Goal: Task Accomplishment & Management: Manage account settings

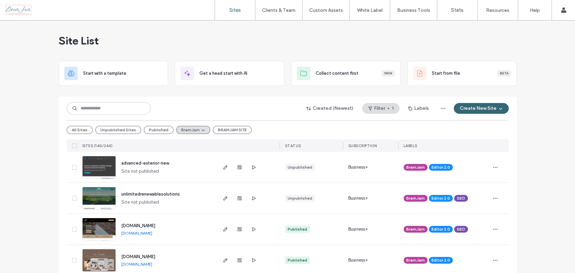
drag, startPoint x: 556, startPoint y: 122, endPoint x: 544, endPoint y: 122, distance: 12.5
click at [98, 111] on input at bounding box center [109, 108] width 84 height 12
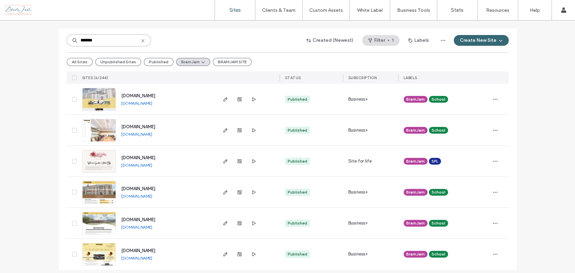
scroll to position [73, 0]
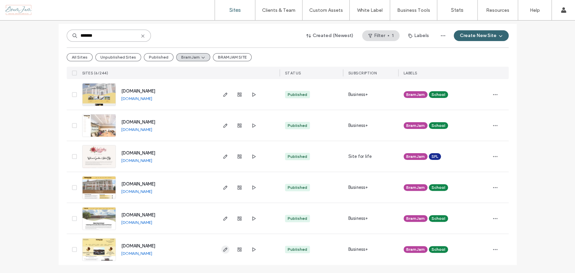
type input "*******"
click at [223, 250] on icon "button" at bounding box center [225, 249] width 5 height 5
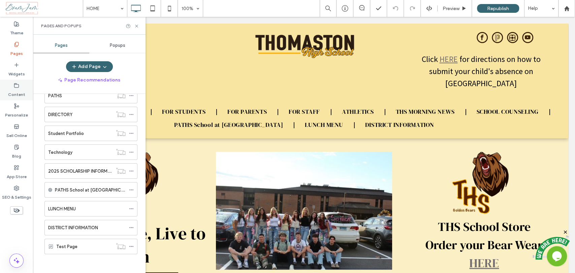
click at [16, 89] on label "Content" at bounding box center [16, 92] width 17 height 9
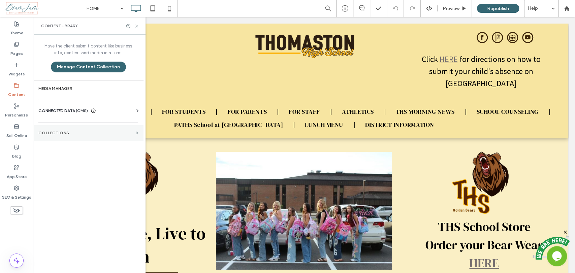
click at [61, 137] on section "Collections" at bounding box center [88, 132] width 110 height 15
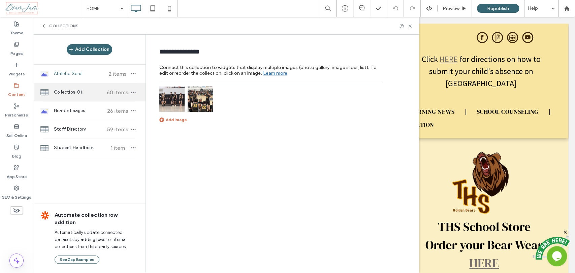
click at [81, 93] on span "Collection-01" at bounding box center [79, 92] width 50 height 7
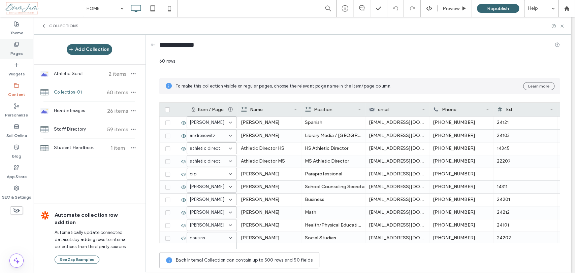
click at [19, 52] on label "Pages" at bounding box center [16, 51] width 12 height 9
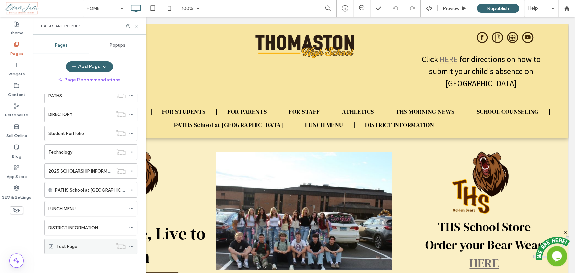
click at [65, 245] on label "Test Page" at bounding box center [66, 247] width 21 height 12
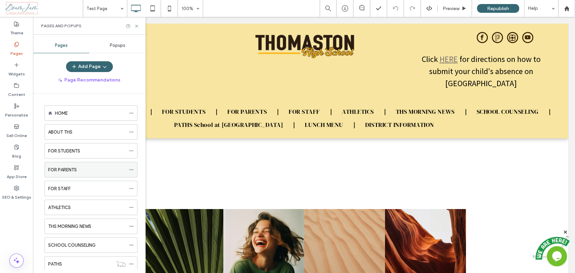
click at [63, 172] on label "FOR PARENTS" at bounding box center [62, 170] width 29 height 12
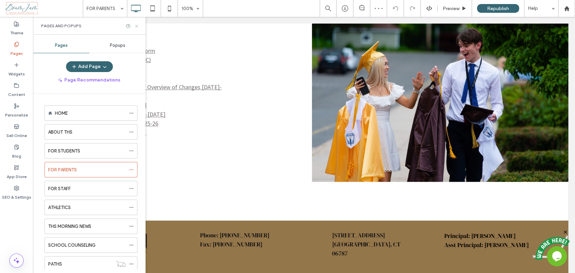
click at [135, 28] on icon at bounding box center [136, 26] width 5 height 5
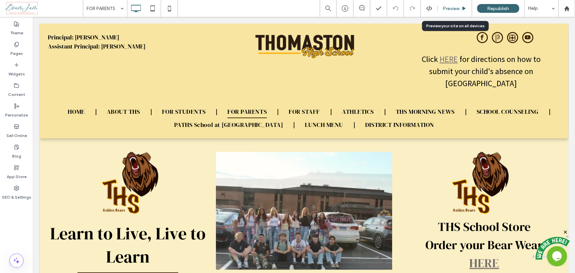
click at [455, 10] on span "Preview" at bounding box center [450, 9] width 17 height 6
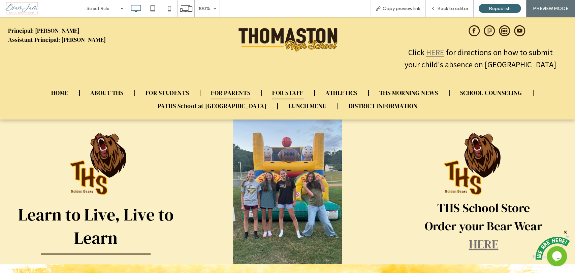
click at [283, 94] on span "FOR STAFF" at bounding box center [287, 93] width 31 height 13
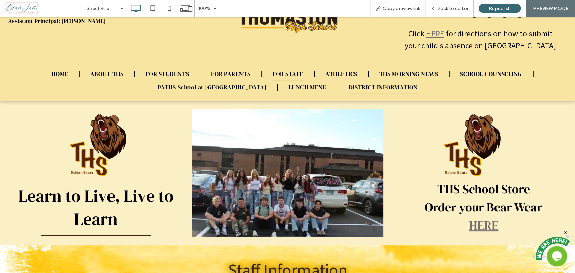
click at [360, 87] on span "DISTRICT INFORMATION" at bounding box center [382, 86] width 69 height 13
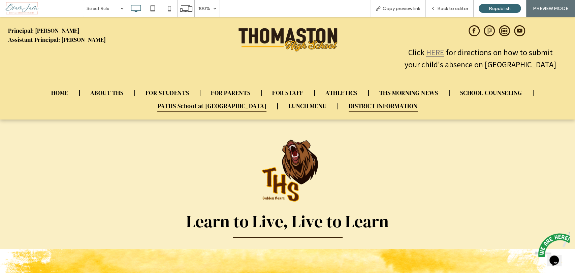
click at [215, 108] on span "PATHS School at [GEOGRAPHIC_DATA]" at bounding box center [211, 105] width 109 height 13
click at [171, 92] on span "FOR STUDENTS" at bounding box center [166, 93] width 43 height 13
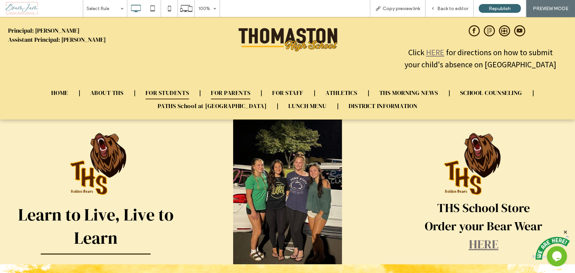
click at [232, 87] on span "FOR PARENTS" at bounding box center [230, 93] width 39 height 13
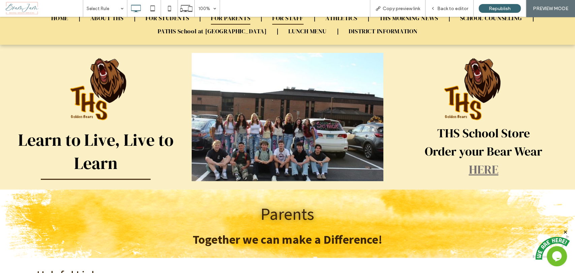
click at [295, 20] on span "FOR STAFF" at bounding box center [287, 18] width 31 height 13
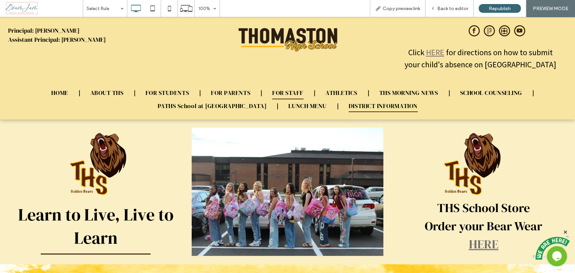
click at [348, 110] on span "DISTRICT INFORMATION" at bounding box center [382, 105] width 69 height 13
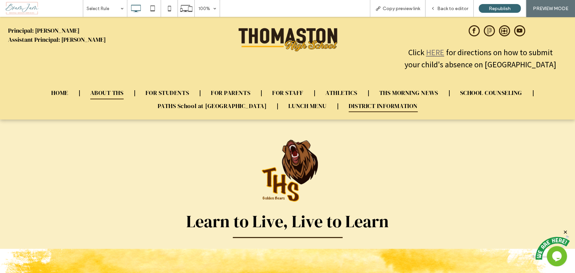
click at [107, 96] on span "ABOUT THS" at bounding box center [106, 93] width 33 height 13
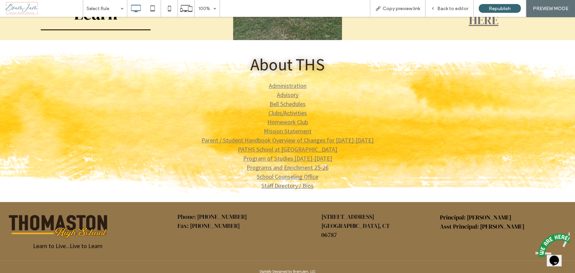
click at [277, 184] on link "Staff Directory / Bios" at bounding box center [287, 186] width 52 height 8
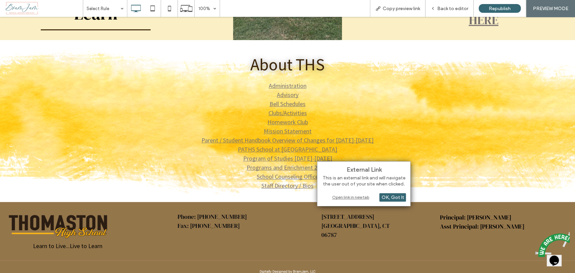
click at [360, 198] on div "Open link in new tab" at bounding box center [364, 197] width 84 height 7
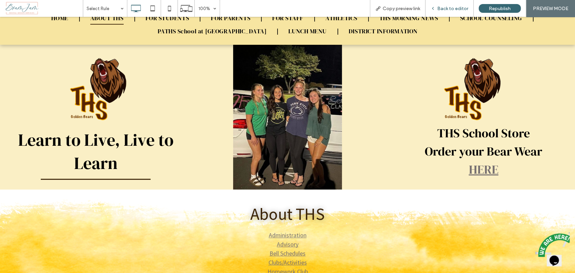
click at [446, 7] on span "Back to editor" at bounding box center [452, 9] width 31 height 6
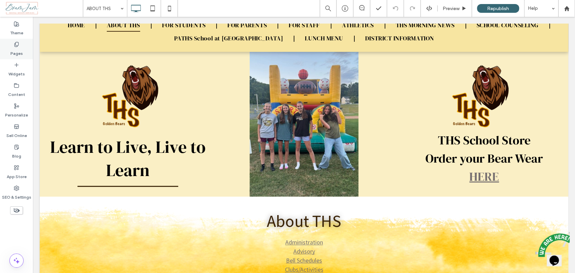
click at [11, 48] on label "Pages" at bounding box center [16, 51] width 12 height 9
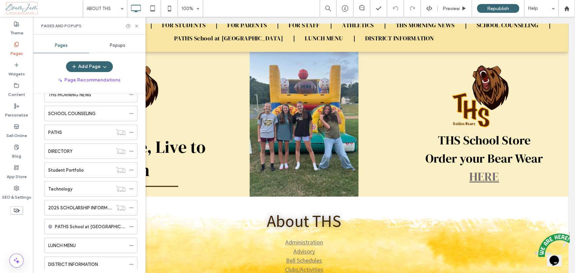
scroll to position [168, 0]
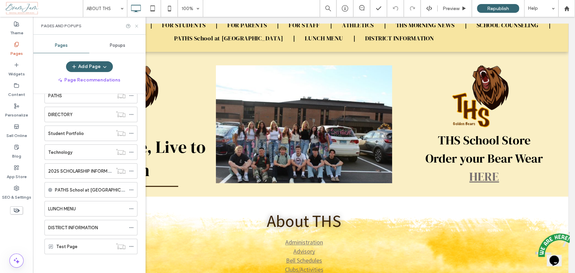
click at [135, 27] on icon at bounding box center [136, 26] width 5 height 5
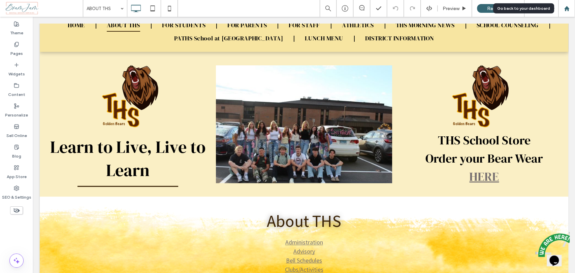
click at [569, 8] on div at bounding box center [566, 9] width 16 height 6
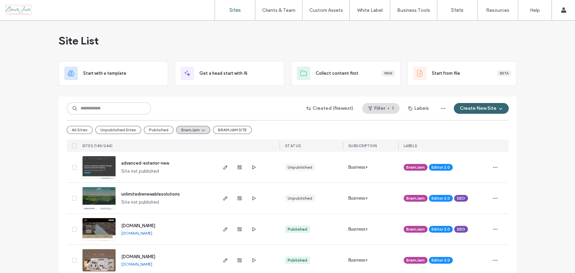
click at [112, 110] on input at bounding box center [109, 108] width 84 height 12
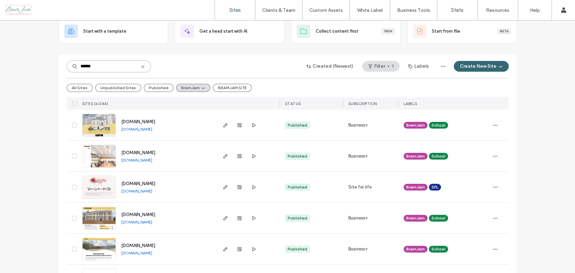
scroll to position [73, 0]
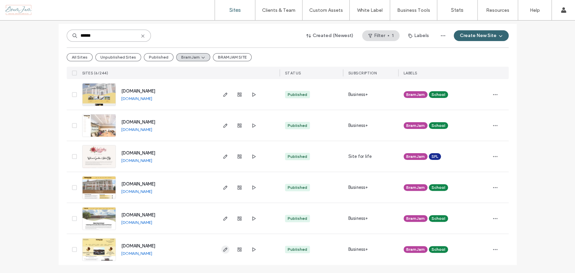
type input "******"
click at [223, 250] on icon "button" at bounding box center [225, 249] width 5 height 5
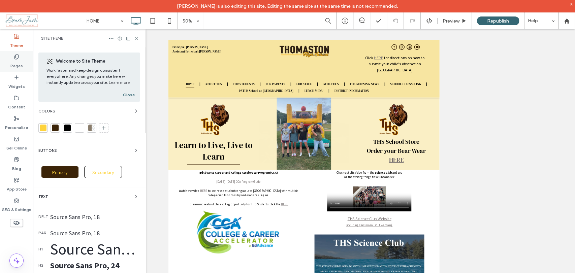
click at [11, 65] on label "Pages" at bounding box center [16, 64] width 12 height 9
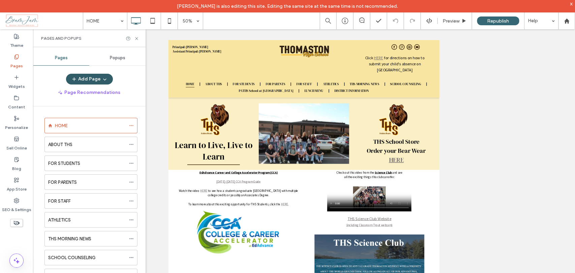
click at [97, 81] on button "Add Page" at bounding box center [89, 79] width 47 height 11
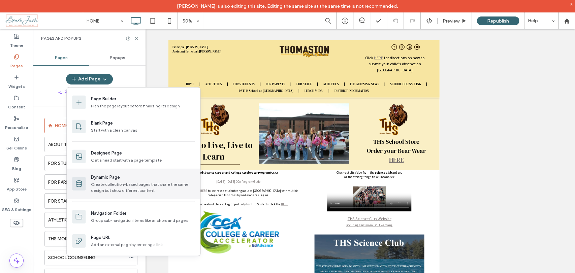
click at [108, 180] on div "Dynamic Page" at bounding box center [105, 177] width 29 height 7
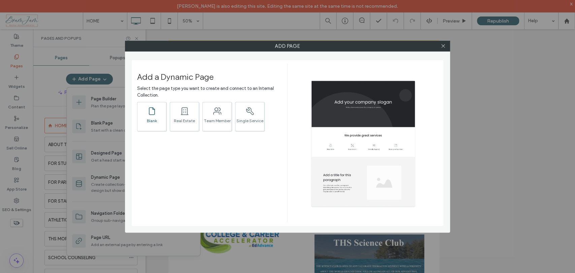
click at [146, 117] on div ".st0{fill:currentColor;} Blank" at bounding box center [151, 116] width 29 height 29
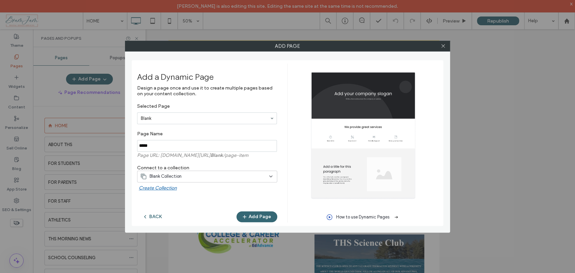
click at [165, 147] on input "notEmpty" at bounding box center [207, 146] width 140 height 12
click at [153, 213] on button "BACK" at bounding box center [152, 216] width 31 height 11
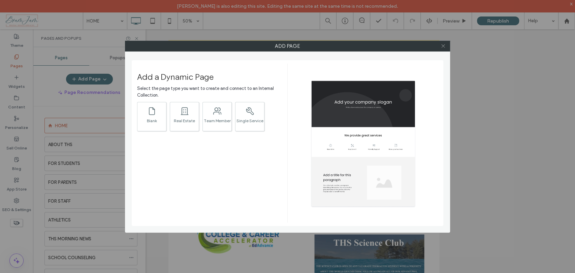
click at [443, 46] on icon at bounding box center [442, 45] width 5 height 5
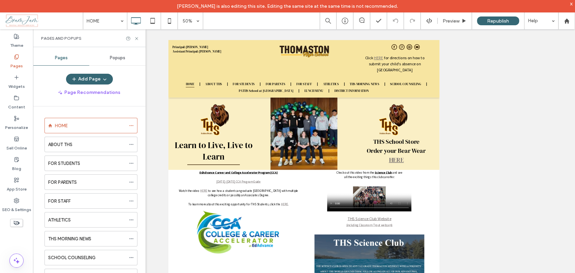
click at [122, 59] on span "Popups" at bounding box center [117, 57] width 15 height 5
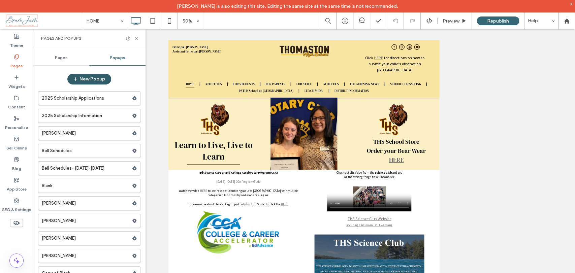
click at [92, 82] on button "New Popup" at bounding box center [89, 79] width 44 height 11
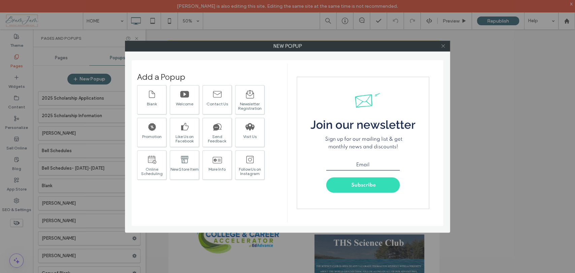
click at [441, 47] on icon at bounding box center [442, 45] width 5 height 5
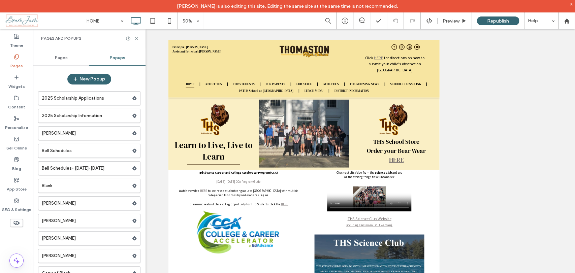
click at [59, 63] on div "Pages" at bounding box center [61, 57] width 56 height 15
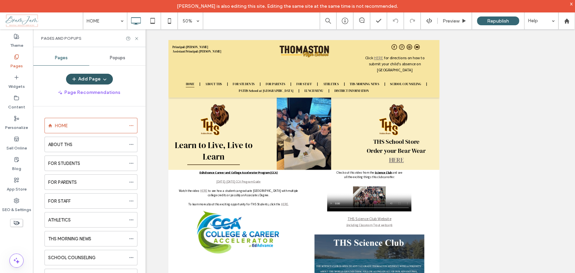
click at [104, 76] on icon "button" at bounding box center [104, 78] width 5 height 5
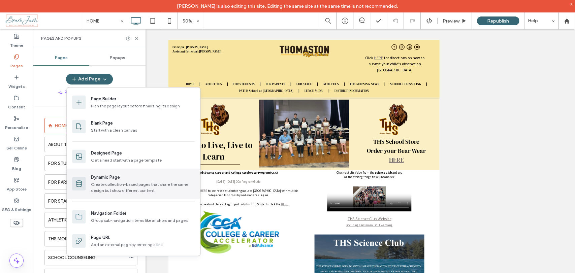
click at [103, 180] on div "Dynamic Page" at bounding box center [105, 177] width 29 height 7
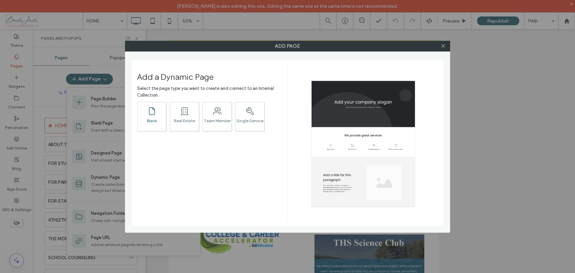
click at [162, 122] on div "Blank" at bounding box center [151, 121] width 29 height 4
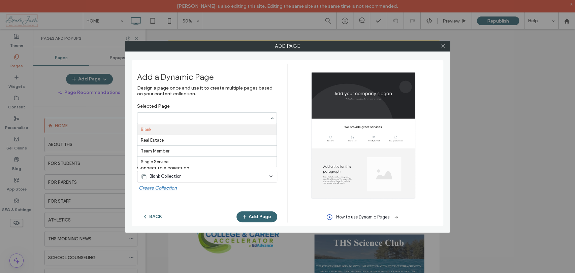
click at [162, 117] on input "Selected Page Blank Real Estate Team Member Single Service" at bounding box center [205, 117] width 129 height 5
click at [205, 98] on label "Design a page once and use it to create multiple pages based on your content co…" at bounding box center [207, 94] width 140 height 18
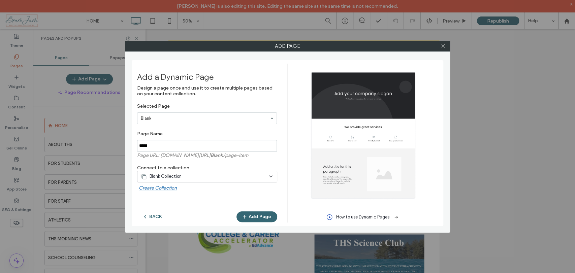
click at [177, 144] on input "notEmpty" at bounding box center [207, 146] width 140 height 12
type input "**********"
click at [199, 177] on div "Blank Collection" at bounding box center [203, 176] width 126 height 7
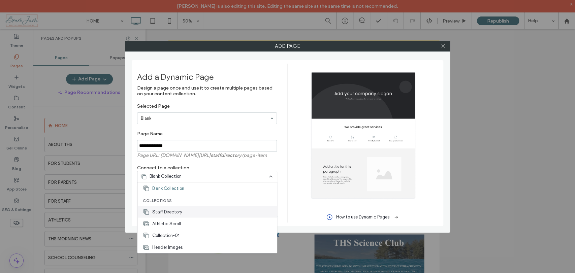
click at [180, 213] on span "Staff Directory" at bounding box center [167, 211] width 30 height 7
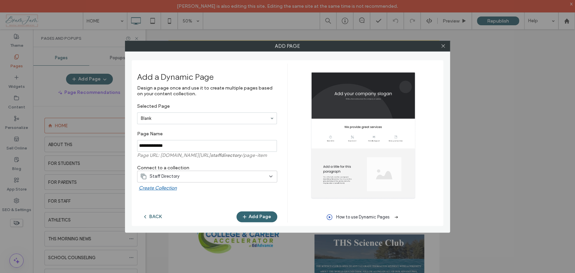
click at [194, 175] on div "Staff Directory" at bounding box center [203, 176] width 126 height 7
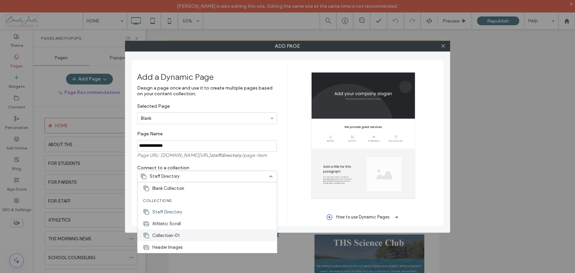
click at [179, 231] on div "Collection-01" at bounding box center [206, 235] width 139 height 12
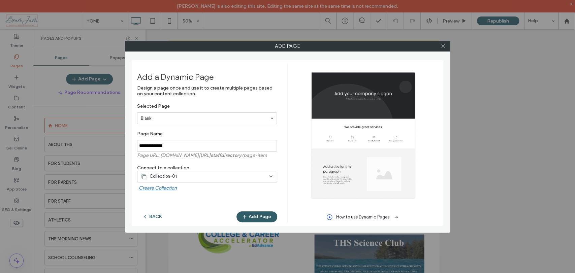
click at [251, 215] on button "Add Page" at bounding box center [256, 216] width 41 height 11
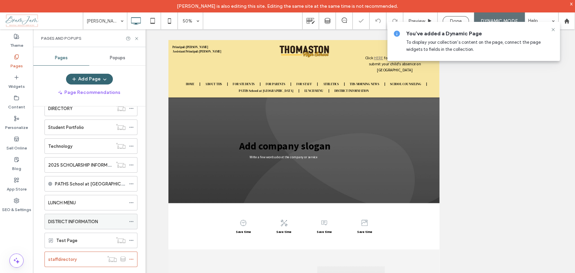
scroll to position [187, 0]
click at [551, 28] on icon at bounding box center [552, 29] width 5 height 5
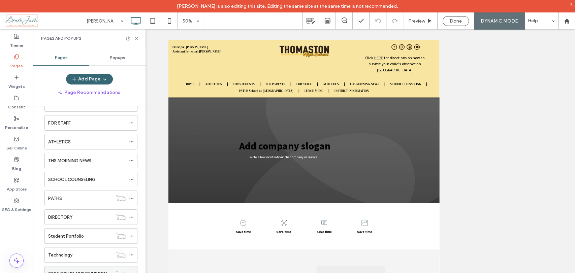
scroll to position [75, 0]
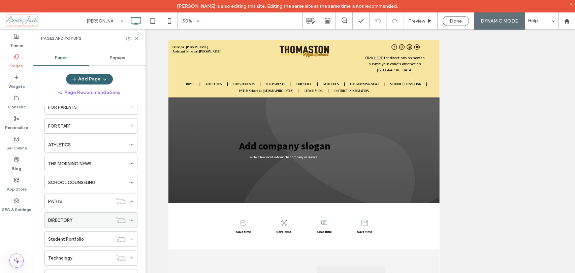
click at [95, 218] on div "DIRECTORY" at bounding box center [80, 220] width 64 height 7
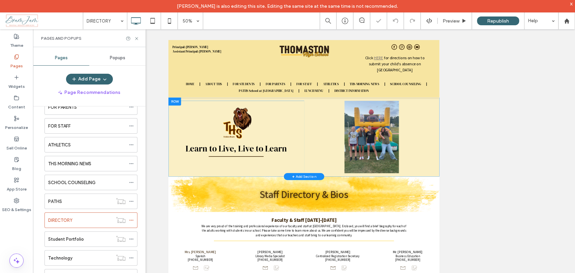
click at [178, 159] on div at bounding box center [180, 163] width 25 height 16
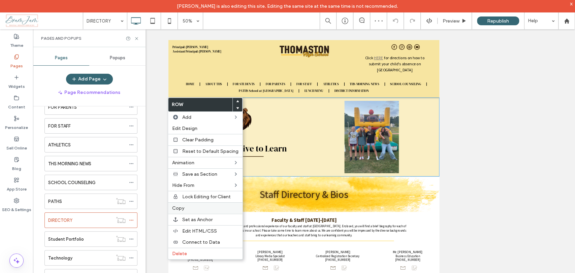
click at [199, 207] on label "Copy" at bounding box center [205, 208] width 66 height 6
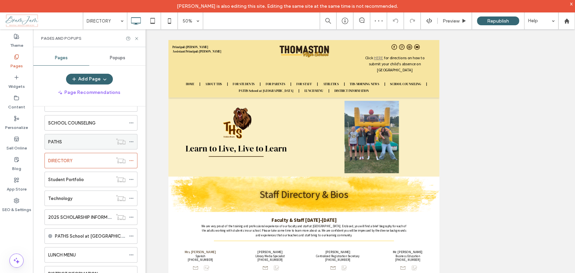
scroll to position [187, 0]
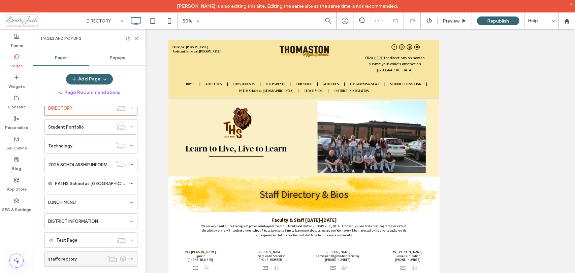
click at [77, 260] on div "staffdirectory" at bounding box center [76, 259] width 56 height 7
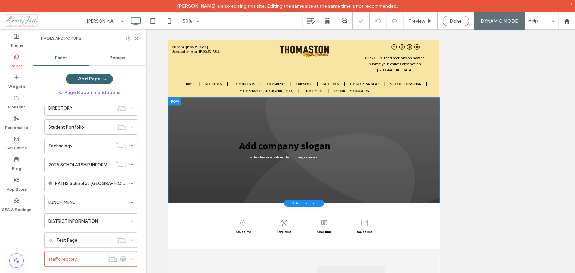
click at [179, 160] on div at bounding box center [180, 163] width 25 height 16
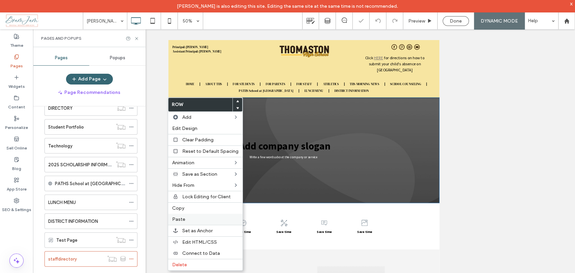
click at [193, 214] on div "Paste" at bounding box center [205, 219] width 74 height 11
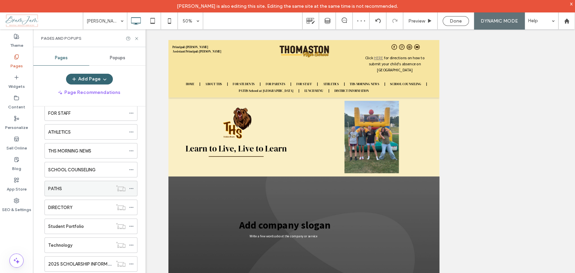
scroll to position [75, 0]
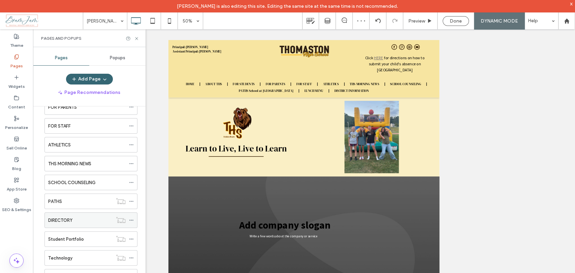
click at [81, 221] on div "DIRECTORY" at bounding box center [80, 220] width 64 height 7
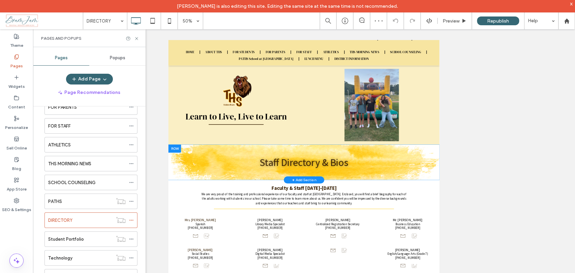
scroll to position [75, 0]
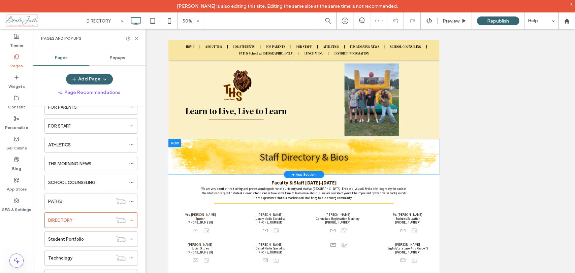
click at [182, 247] on div at bounding box center [180, 246] width 25 height 16
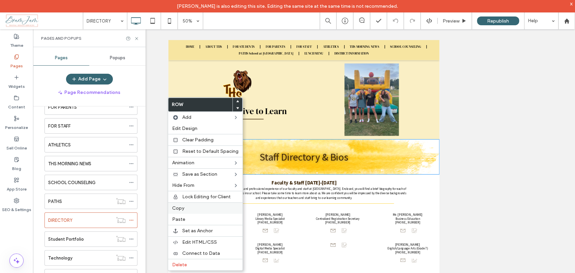
click at [193, 206] on label "Copy" at bounding box center [205, 208] width 66 height 6
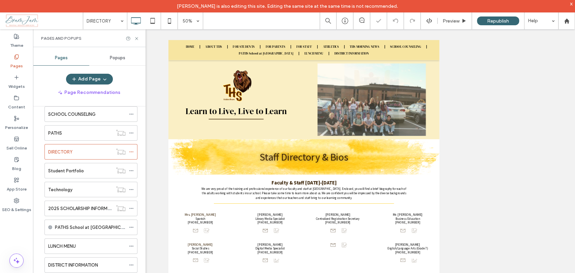
scroll to position [187, 0]
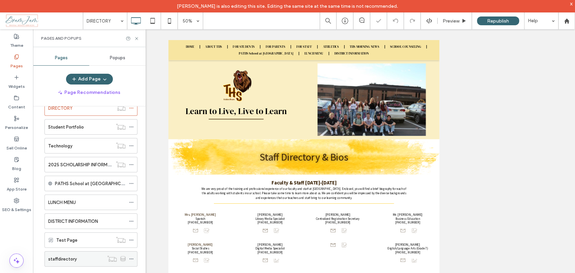
click at [86, 257] on div "staffdirectory" at bounding box center [76, 259] width 56 height 7
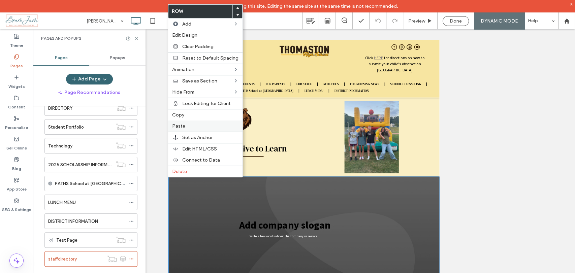
click at [194, 126] on label "Paste" at bounding box center [205, 126] width 66 height 6
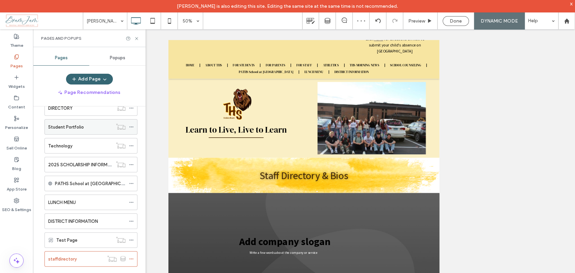
scroll to position [150, 0]
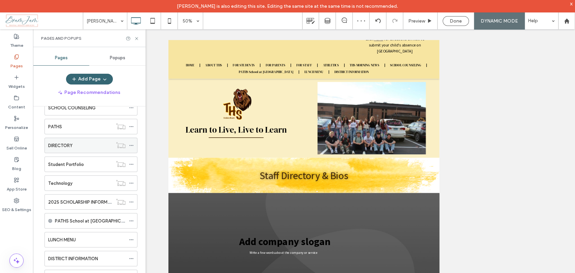
click at [77, 140] on div "DIRECTORY" at bounding box center [80, 145] width 64 height 15
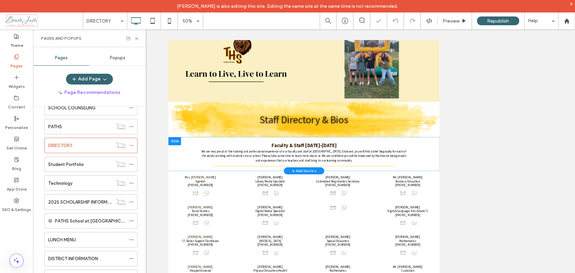
click at [185, 241] on div at bounding box center [180, 242] width 25 height 16
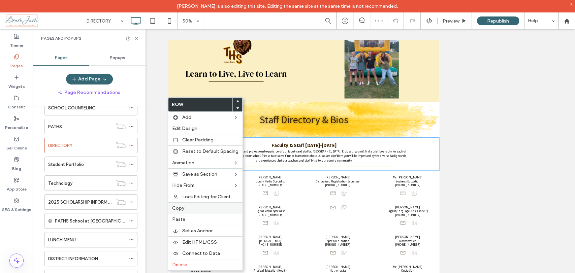
click at [200, 207] on label "Copy" at bounding box center [205, 208] width 66 height 6
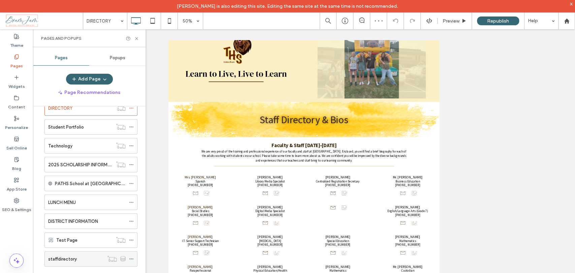
click at [78, 260] on div "staffdirectory" at bounding box center [76, 259] width 56 height 7
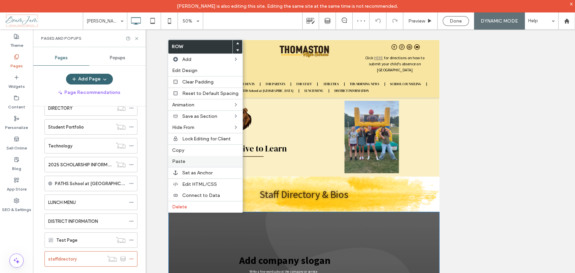
click at [190, 157] on div "Paste" at bounding box center [205, 161] width 74 height 11
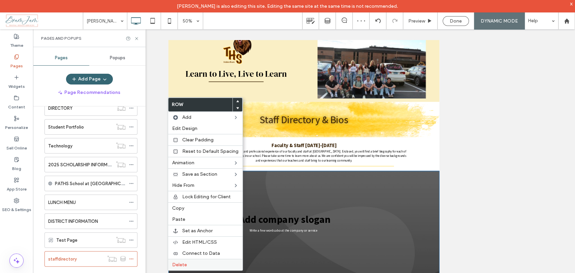
click at [195, 262] on label "Delete" at bounding box center [205, 265] width 66 height 6
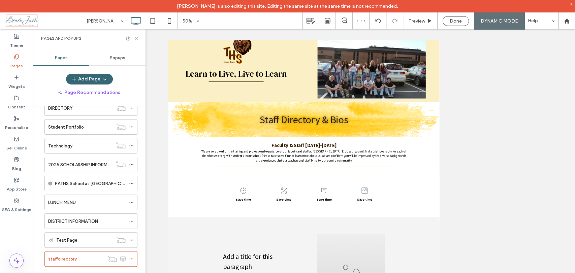
click at [136, 39] on use at bounding box center [136, 38] width 3 height 3
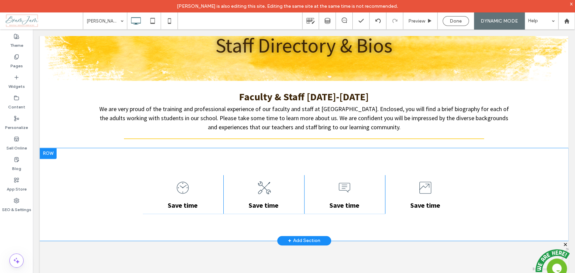
click at [54, 154] on div at bounding box center [48, 153] width 17 height 11
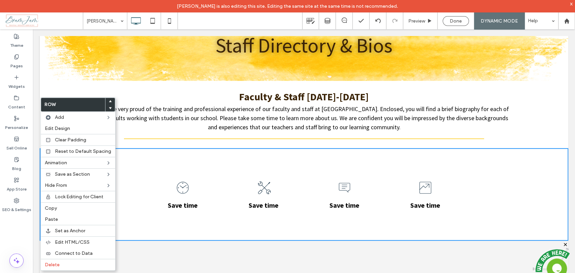
click at [462, 179] on div "Save time Click To Paste" at bounding box center [425, 194] width 81 height 39
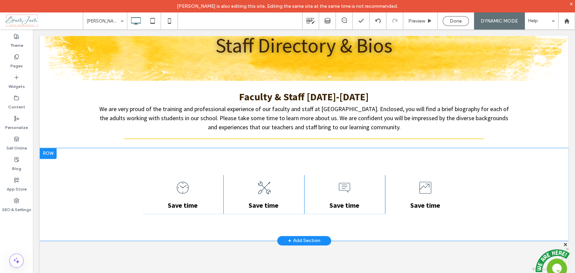
click at [128, 172] on div "Save time Click To Paste Save time Click To Paste Save time Click To Paste Save…" at bounding box center [304, 194] width 528 height 93
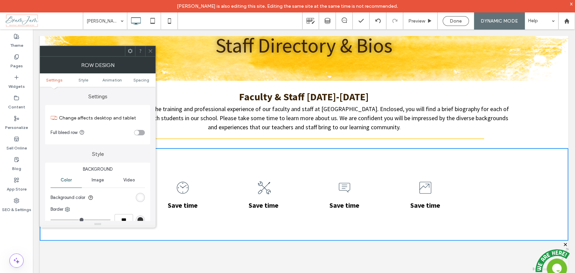
click at [136, 133] on div "toggle" at bounding box center [136, 132] width 5 height 5
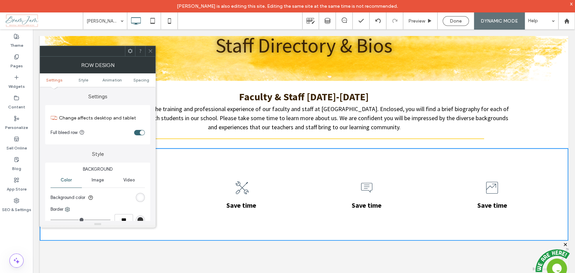
click at [149, 52] on icon at bounding box center [150, 50] width 5 height 5
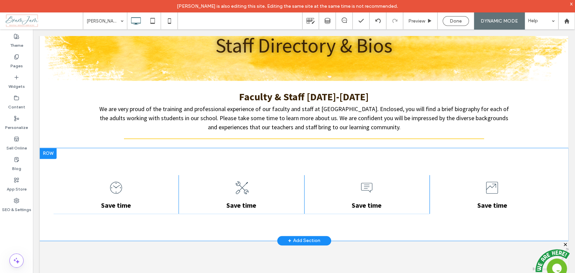
click at [154, 180] on div "Save time Click To Paste" at bounding box center [115, 194] width 125 height 39
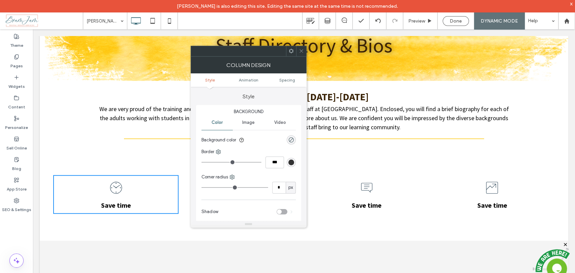
click at [299, 50] on icon at bounding box center [301, 50] width 5 height 5
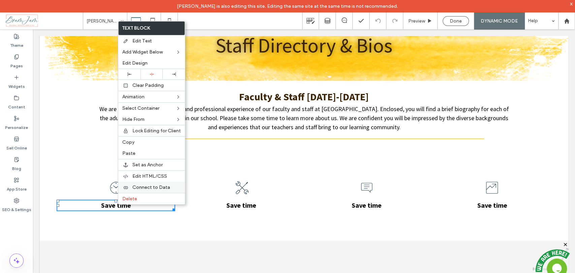
click at [145, 187] on span "Connect to Data" at bounding box center [151, 187] width 38 height 6
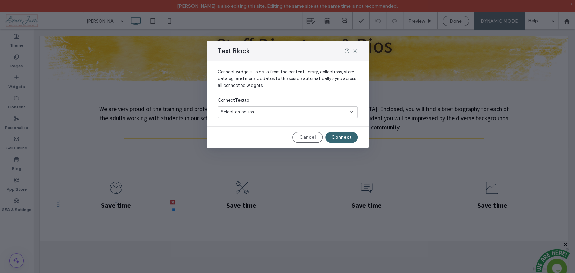
click at [280, 114] on div "Select an option" at bounding box center [284, 112] width 126 height 7
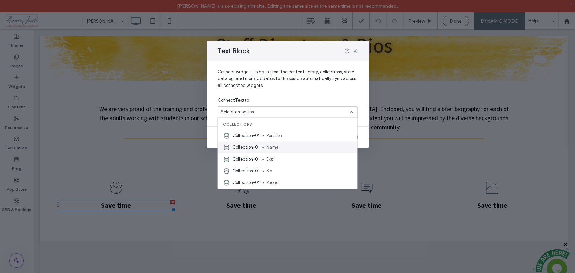
click at [286, 144] on span "Name" at bounding box center [308, 147] width 85 height 7
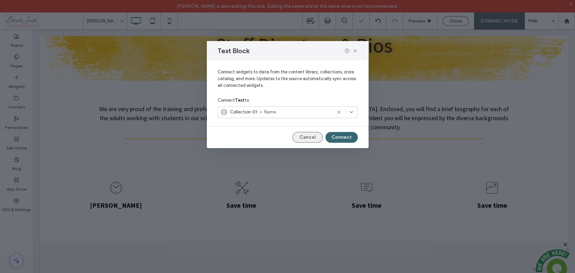
click at [305, 133] on button "Cancel" at bounding box center [307, 137] width 30 height 11
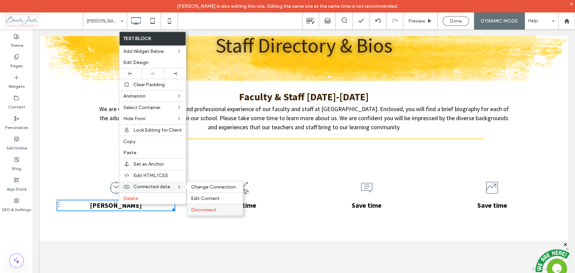
click at [201, 210] on span "Disconnect" at bounding box center [204, 210] width 26 height 6
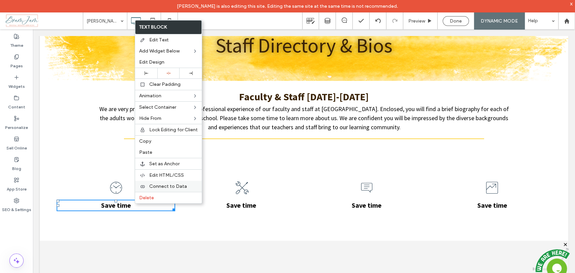
click at [167, 188] on span "Connect to Data" at bounding box center [168, 186] width 38 height 6
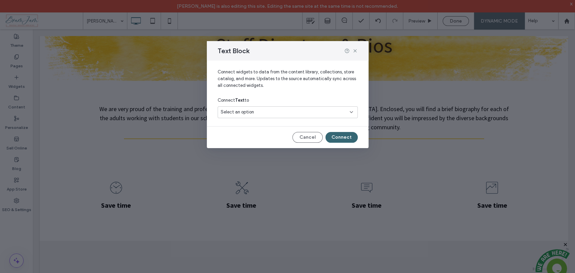
click at [275, 109] on div "Select an option" at bounding box center [284, 112] width 126 height 7
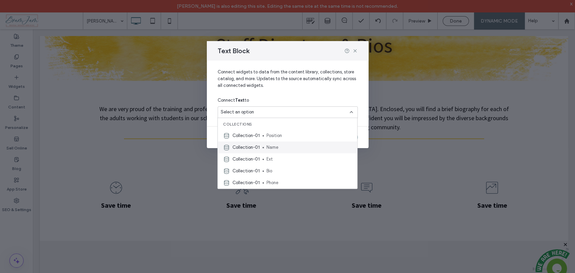
click at [270, 148] on span "Name" at bounding box center [308, 147] width 85 height 7
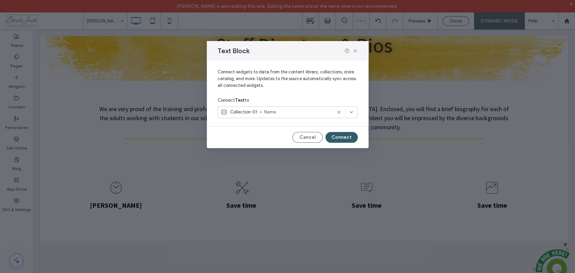
click at [343, 139] on button "Connect" at bounding box center [341, 137] width 32 height 11
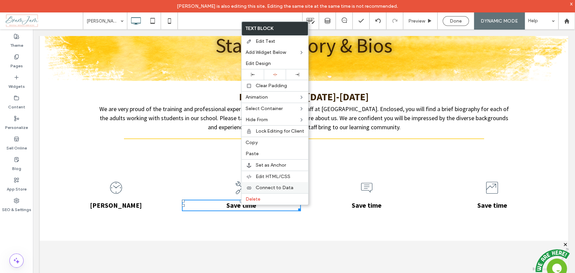
click at [263, 187] on span "Connect to Data" at bounding box center [275, 188] width 38 height 6
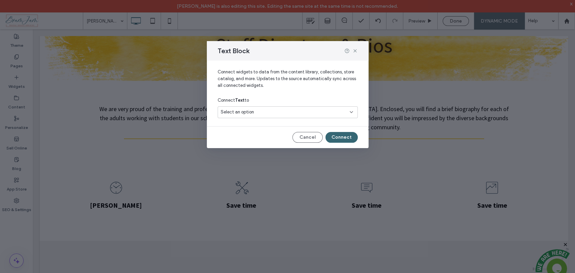
click at [278, 115] on div "Select an option" at bounding box center [284, 112] width 126 height 7
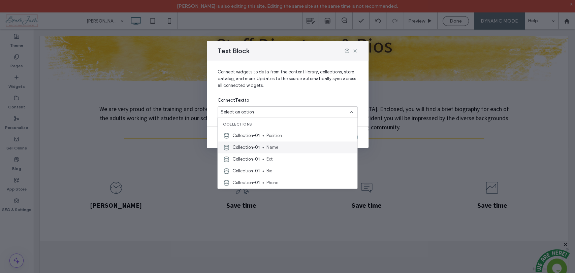
click at [277, 151] on div "Collection-01 Name" at bounding box center [286, 147] width 139 height 12
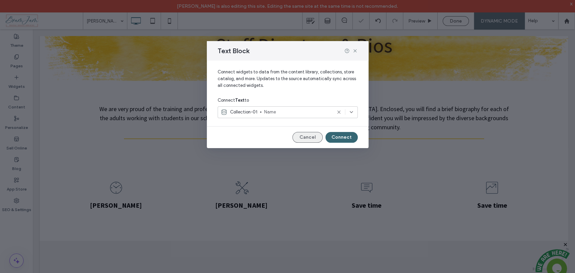
click at [305, 139] on button "Cancel" at bounding box center [307, 137] width 30 height 11
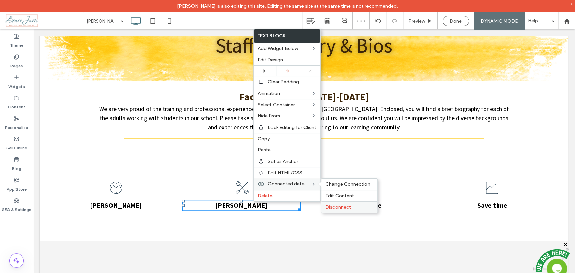
click at [338, 207] on span "Disconnect" at bounding box center [338, 207] width 26 height 6
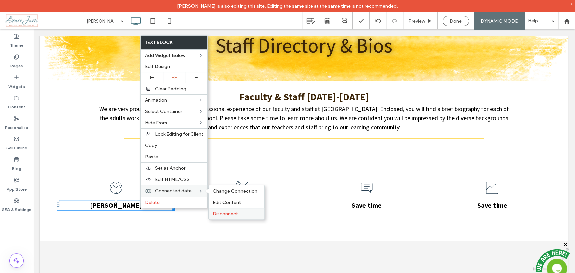
click at [229, 211] on span "Disconnect" at bounding box center [225, 214] width 26 height 6
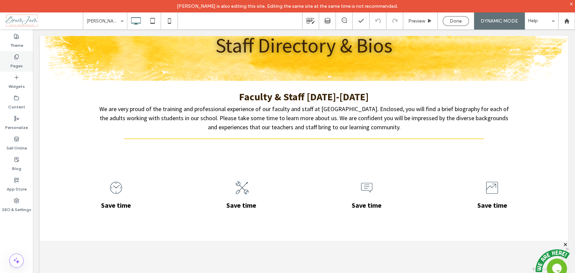
click at [19, 62] on label "Pages" at bounding box center [16, 64] width 12 height 9
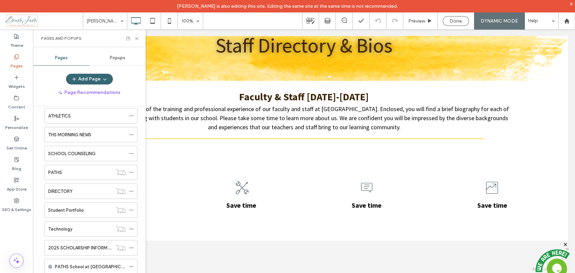
scroll to position [187, 0]
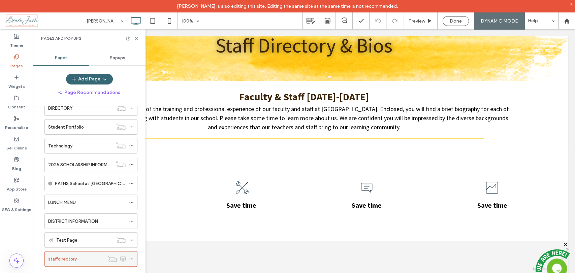
click at [132, 257] on icon at bounding box center [131, 259] width 5 height 5
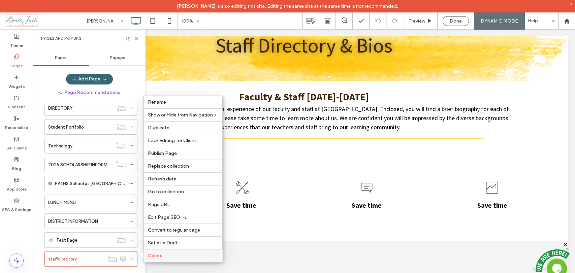
click at [158, 255] on span "Delete" at bounding box center [155, 256] width 15 height 6
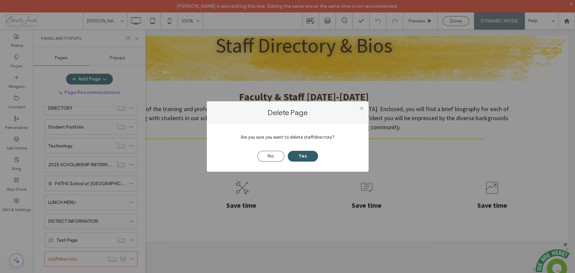
click at [298, 154] on button "Yes" at bounding box center [303, 156] width 30 height 11
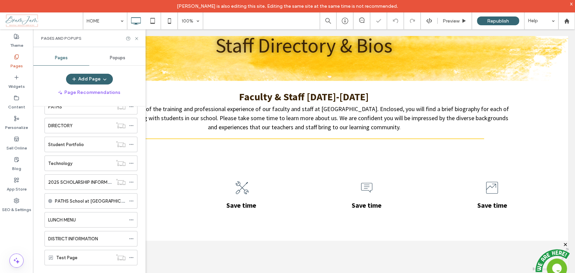
scroll to position [168, 0]
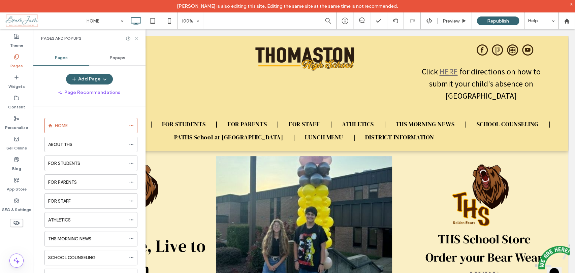
click at [138, 37] on icon at bounding box center [136, 38] width 5 height 5
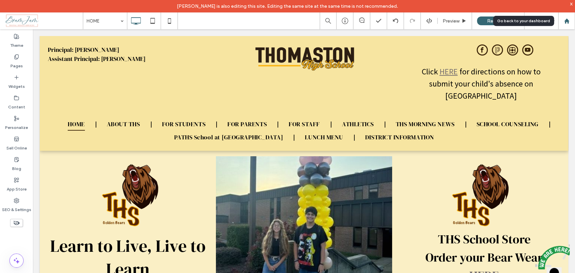
click at [563, 21] on div at bounding box center [566, 21] width 16 height 6
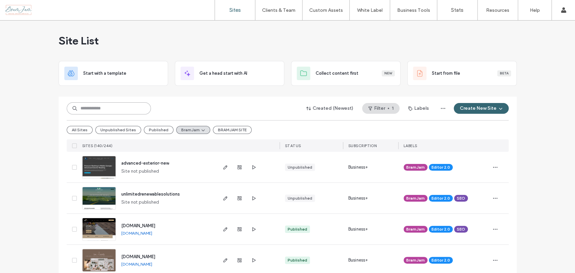
click at [121, 111] on input at bounding box center [109, 108] width 84 height 12
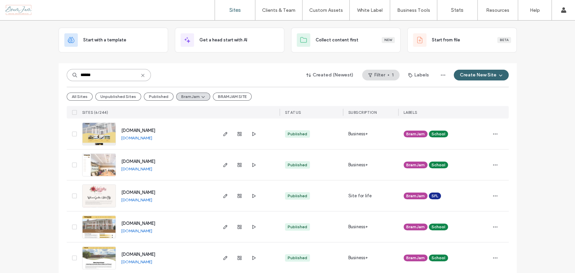
scroll to position [73, 0]
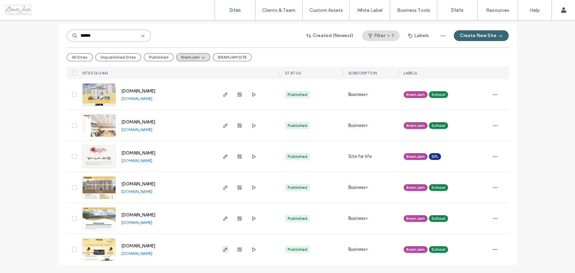
type input "******"
click at [223, 250] on icon "button" at bounding box center [225, 249] width 5 height 5
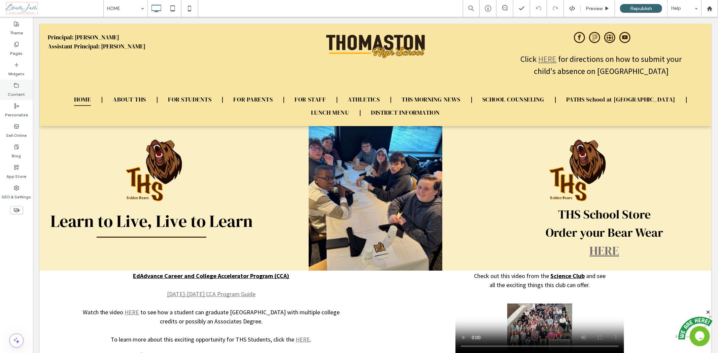
click at [11, 92] on label "Content" at bounding box center [16, 92] width 17 height 9
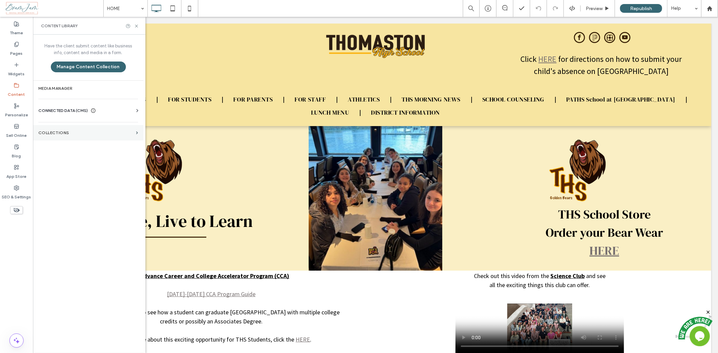
click at [57, 121] on label "Collections" at bounding box center [85, 133] width 95 height 5
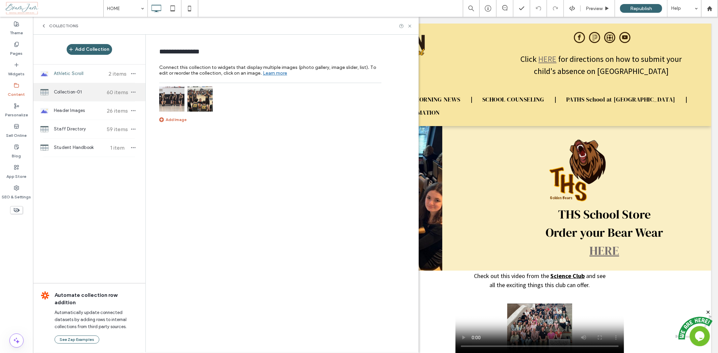
click at [74, 94] on span "Collection-01" at bounding box center [79, 92] width 50 height 7
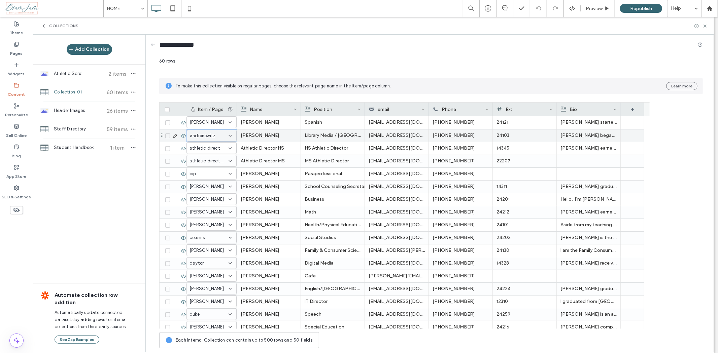
click at [229, 121] on icon at bounding box center [230, 135] width 5 height 5
click at [229, 121] on use at bounding box center [230, 135] width 3 height 1
click at [281, 94] on div "To make this collection visible on regular pages, choose the relevant page name…" at bounding box center [431, 86] width 544 height 16
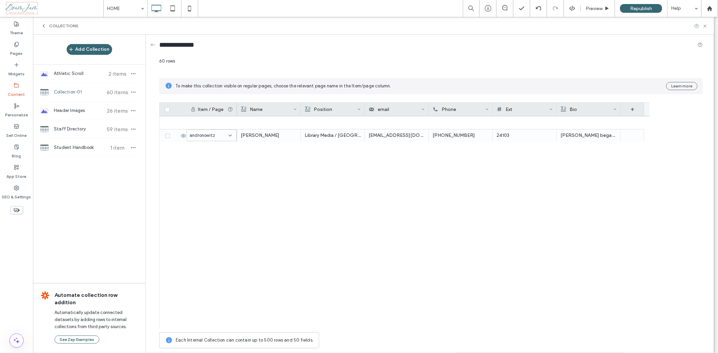
scroll to position [568, 0]
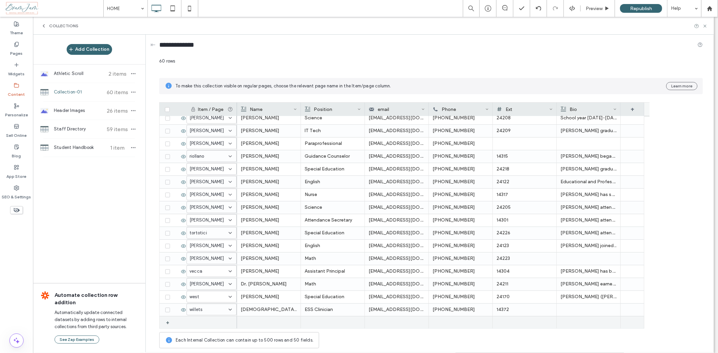
click at [201, 121] on div at bounding box center [212, 323] width 50 height 12
click at [201, 121] on div "1" at bounding box center [208, 323] width 36 height 7
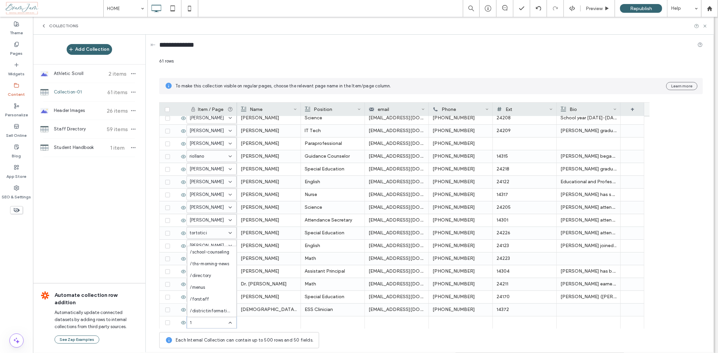
scroll to position [0, 0]
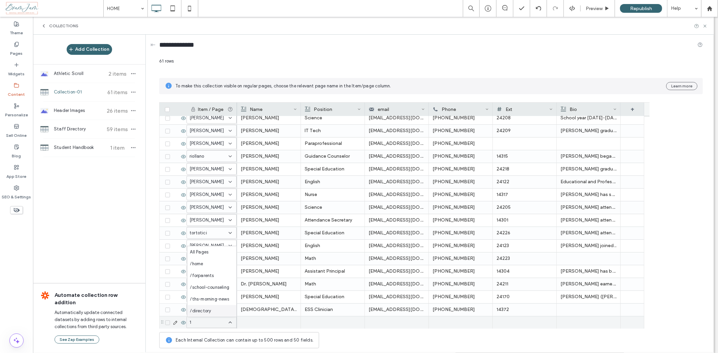
click at [183, 121] on icon at bounding box center [183, 322] width 5 height 5
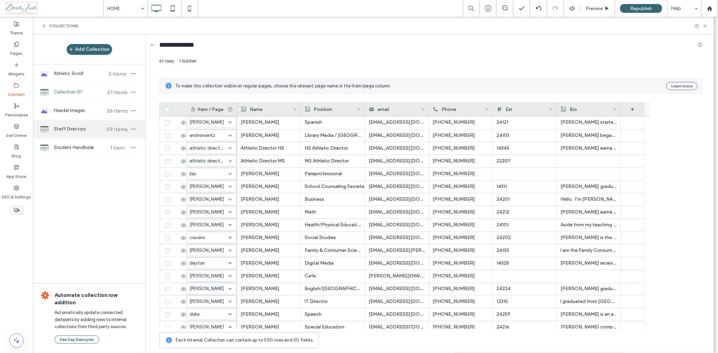
click at [93, 121] on span "Staff Directory" at bounding box center [79, 129] width 50 height 7
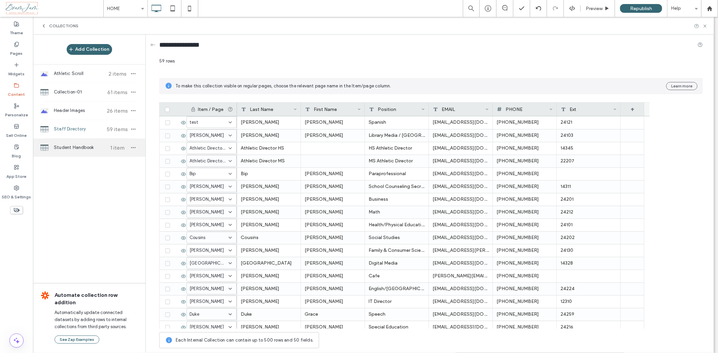
click at [89, 121] on span "Student Handbook" at bounding box center [79, 147] width 50 height 7
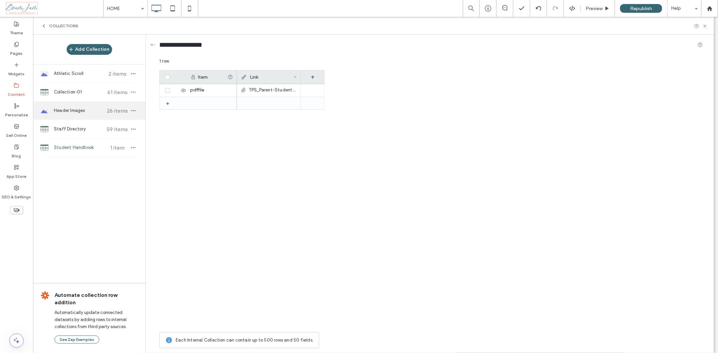
click at [86, 112] on span "Header Images" at bounding box center [79, 110] width 50 height 7
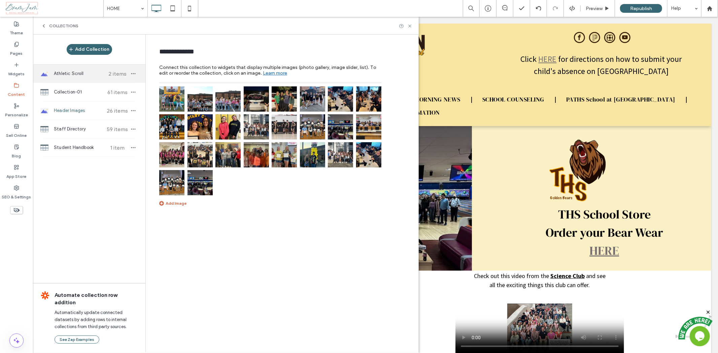
click at [95, 79] on div "Athletic Scroll 2 items" at bounding box center [89, 74] width 112 height 18
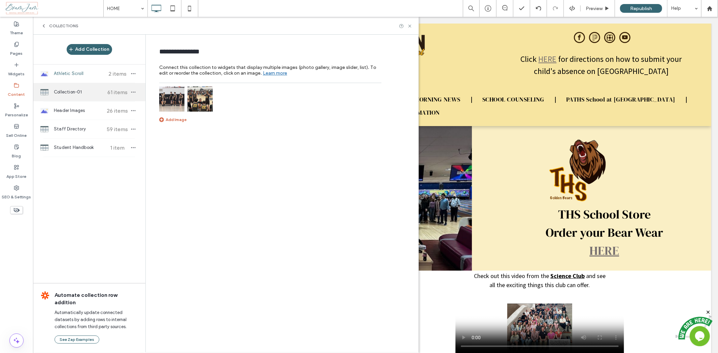
click at [88, 98] on div "Collection-01 61 items" at bounding box center [89, 92] width 112 height 18
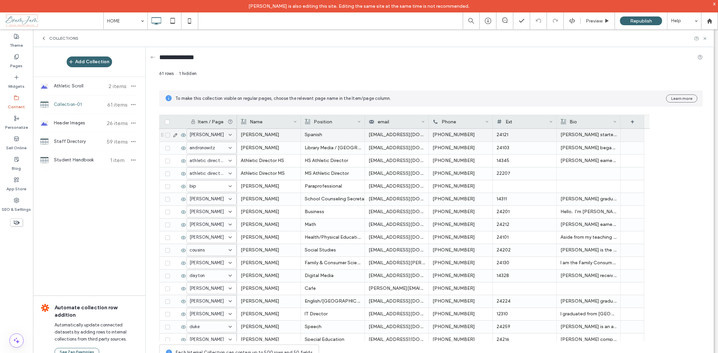
click at [225, 121] on div "abbott" at bounding box center [208, 135] width 36 height 7
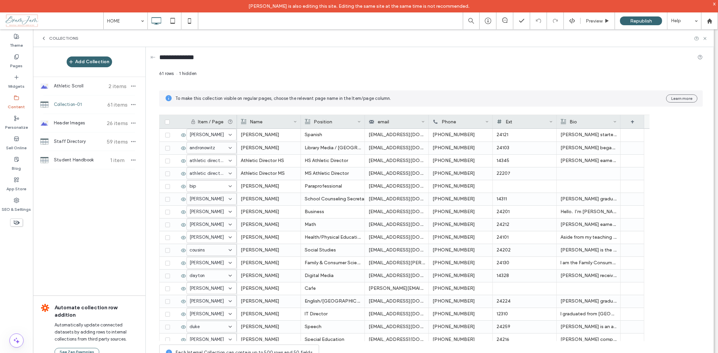
click at [283, 109] on div "61 rows 1 hidden To make this collection visible on regular pages, choose the r…" at bounding box center [431, 217] width 544 height 294
click at [283, 17] on div at bounding box center [709, 20] width 17 height 17
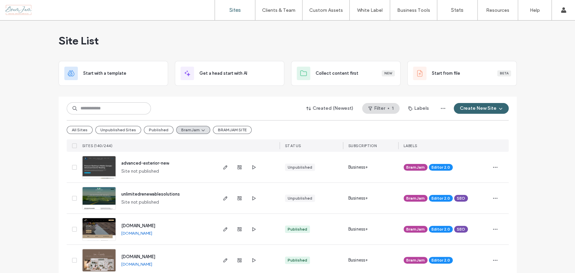
click at [101, 111] on input at bounding box center [109, 108] width 84 height 12
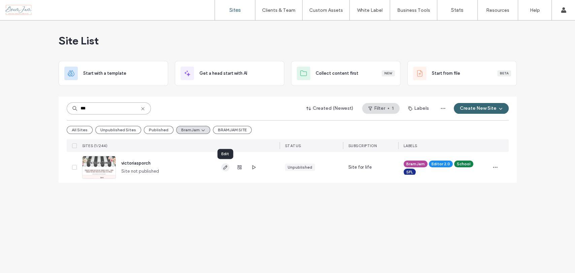
type input "***"
click at [225, 171] on span "button" at bounding box center [225, 167] width 8 height 8
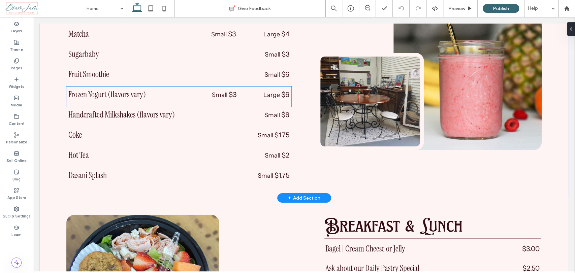
scroll to position [537, 0]
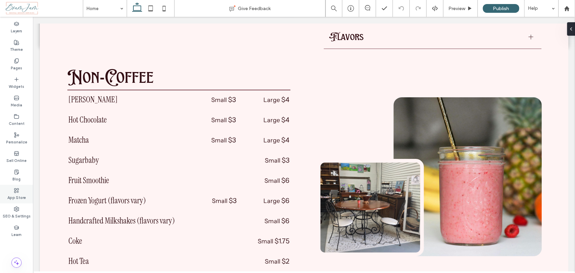
click at [20, 194] on label "App Store" at bounding box center [16, 196] width 19 height 7
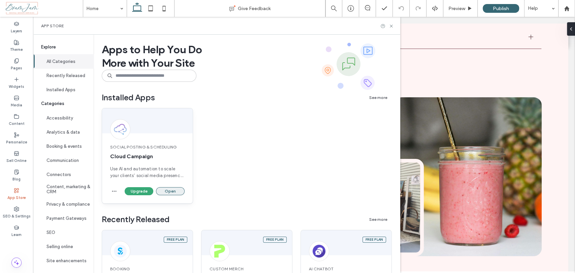
click at [167, 191] on button "Open" at bounding box center [170, 191] width 29 height 8
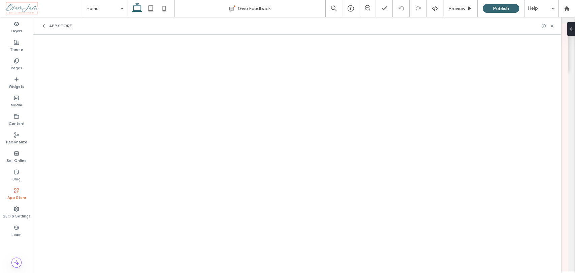
scroll to position [387, 0]
